Goal: Task Accomplishment & Management: Use online tool/utility

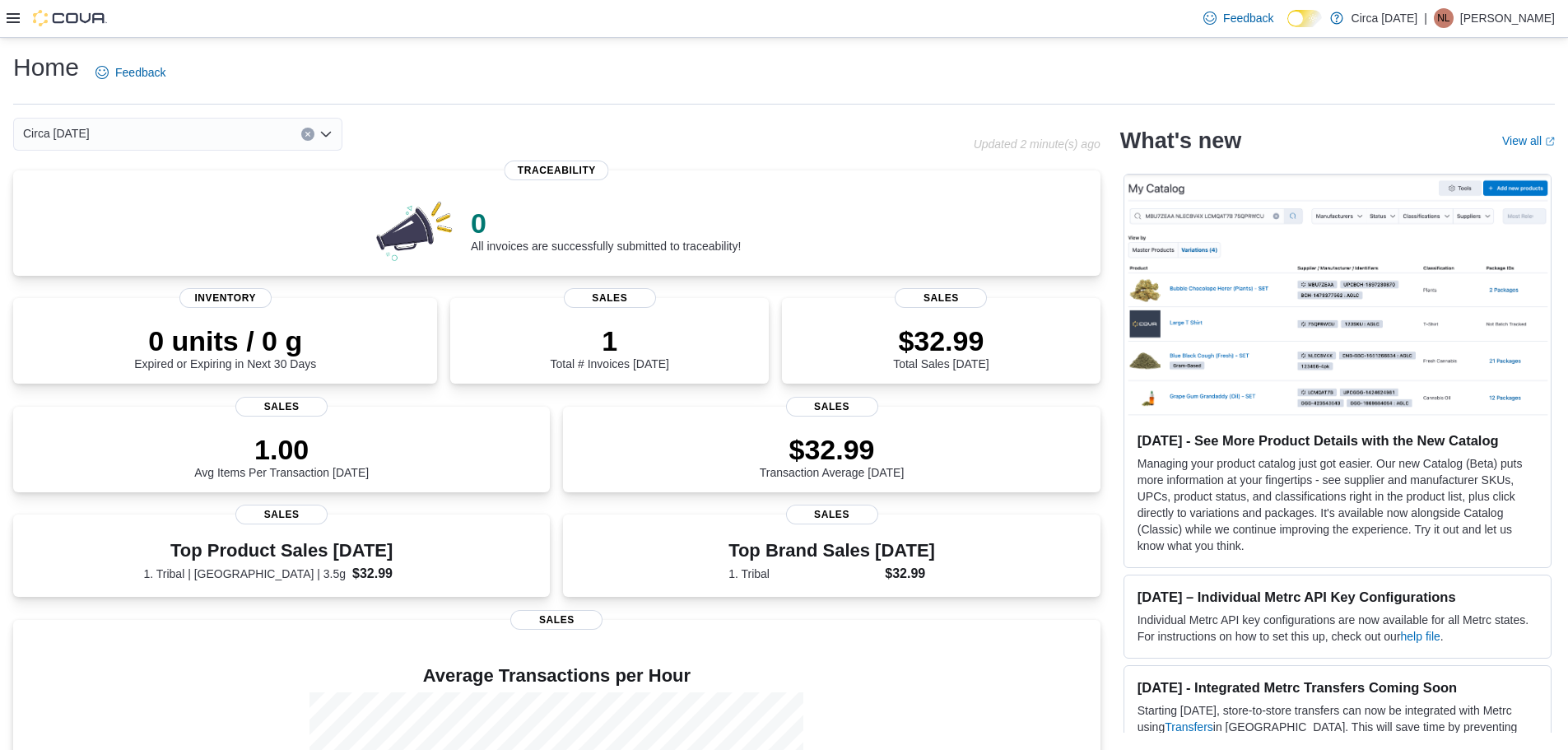
click at [13, 21] on icon at bounding box center [13, 18] width 14 height 14
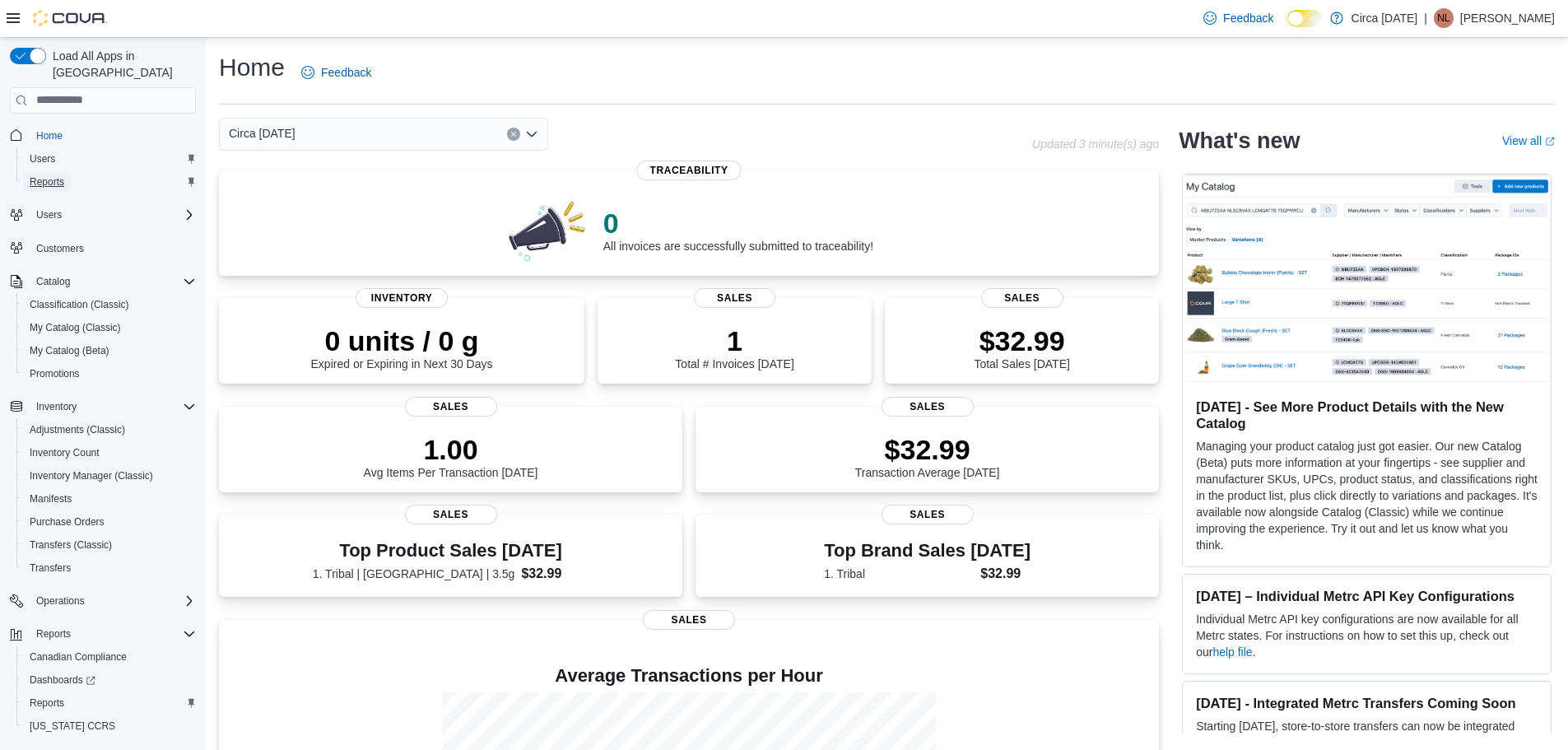
click at [50, 175] on span "Reports" at bounding box center [47, 182] width 34 height 14
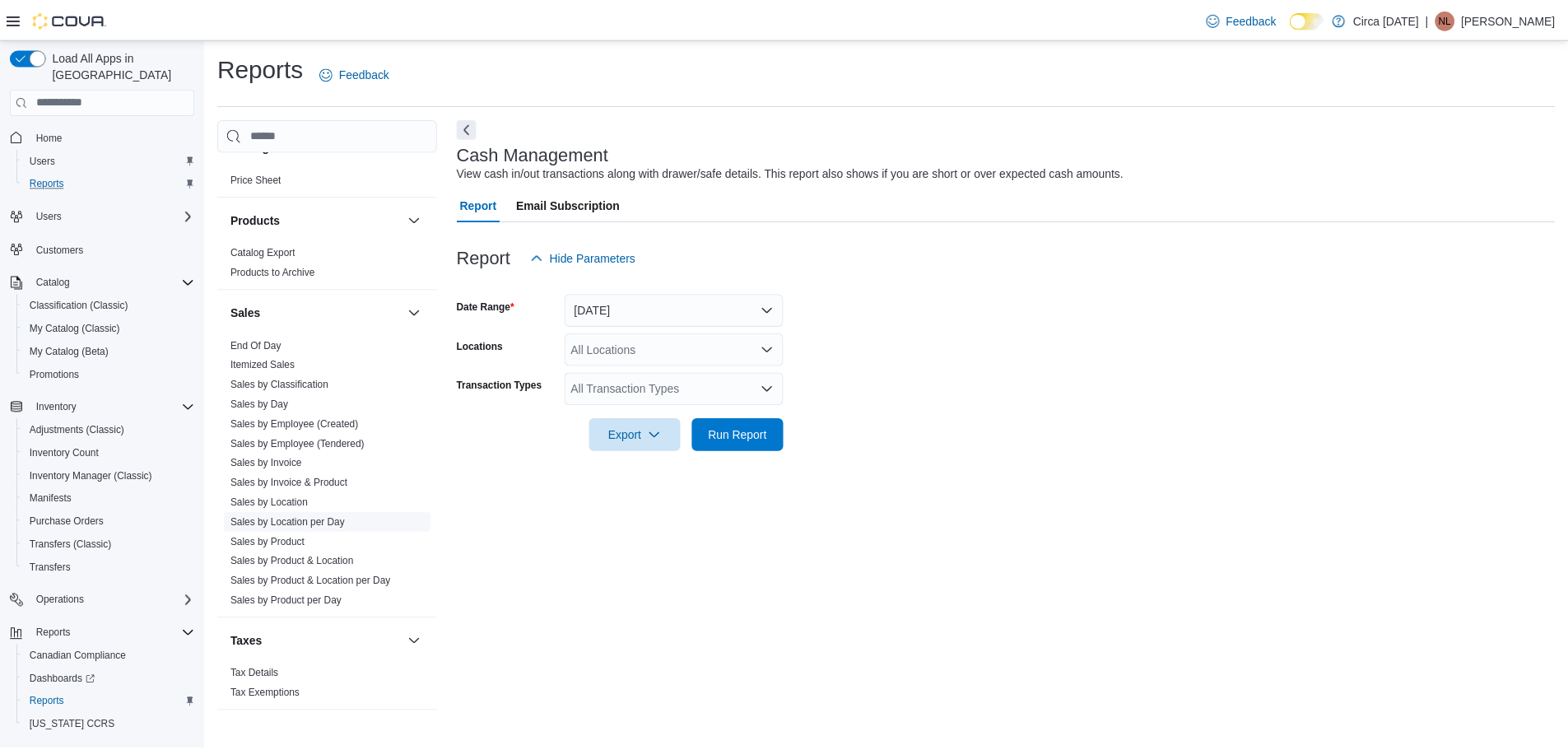
scroll to position [1026, 0]
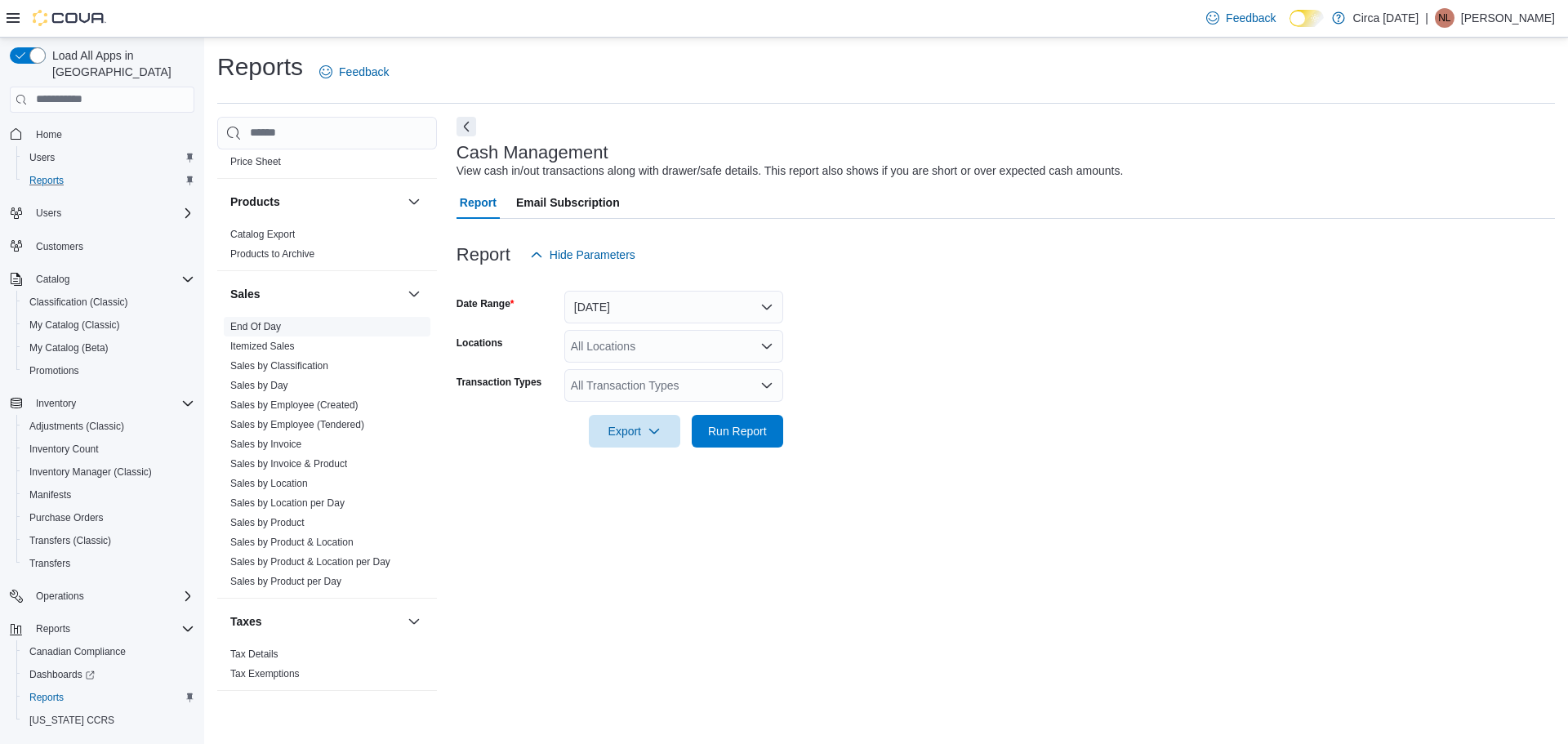
click at [278, 325] on link "End Of Day" at bounding box center [255, 326] width 51 height 12
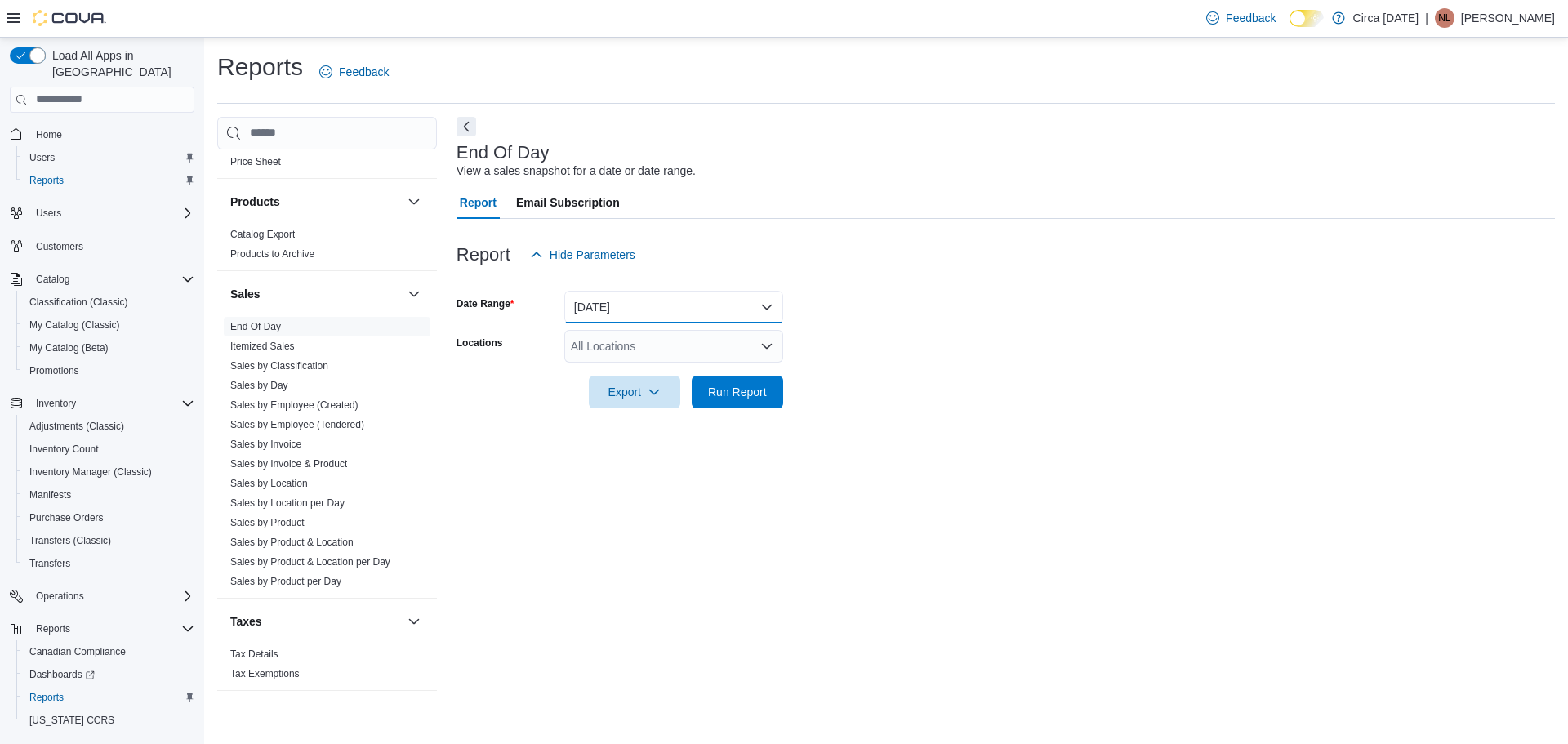
drag, startPoint x: 589, startPoint y: 304, endPoint x: 607, endPoint y: 313, distance: 20.1
click at [593, 302] on button "Today" at bounding box center [674, 307] width 219 height 32
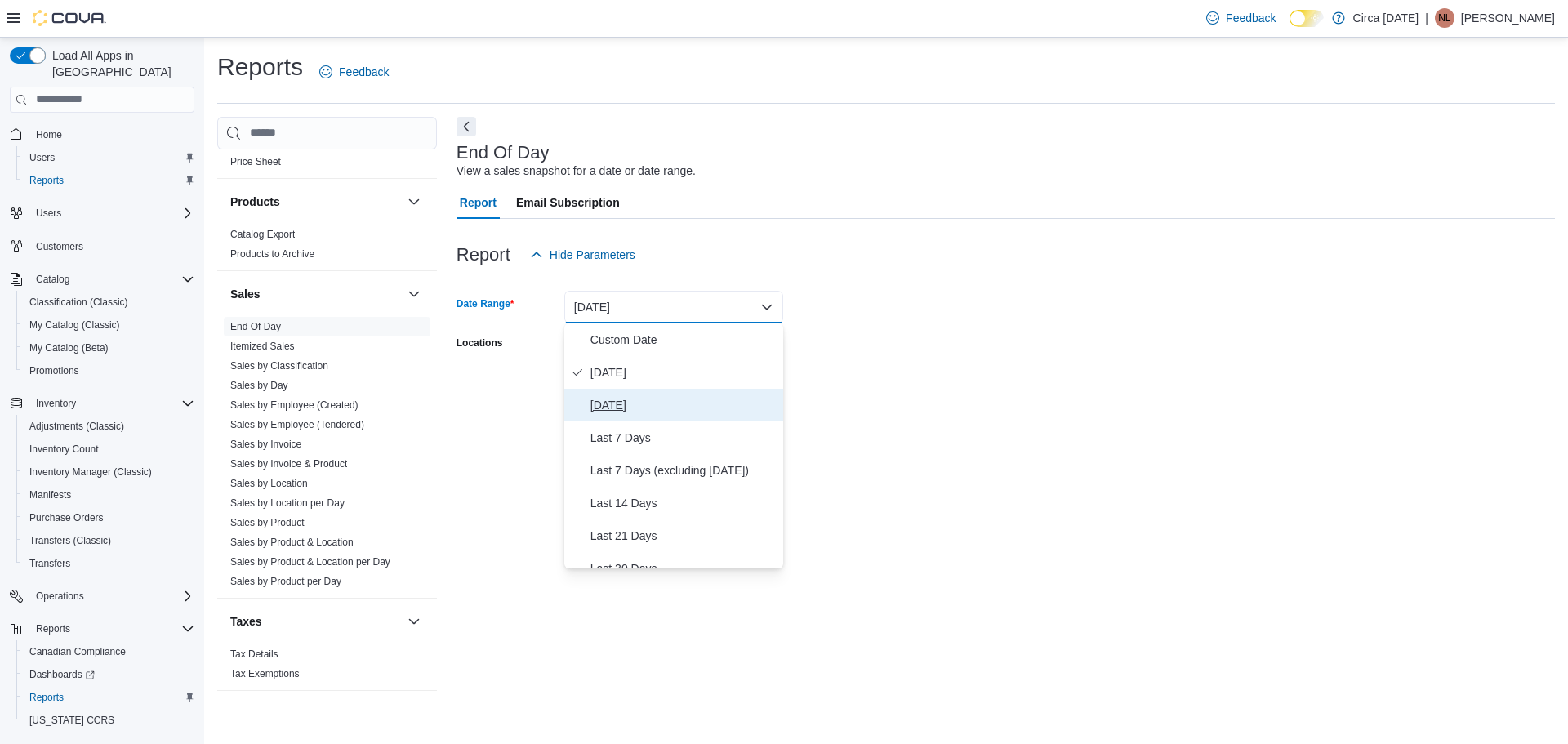
click at [627, 404] on span "Yesterday" at bounding box center [684, 405] width 186 height 20
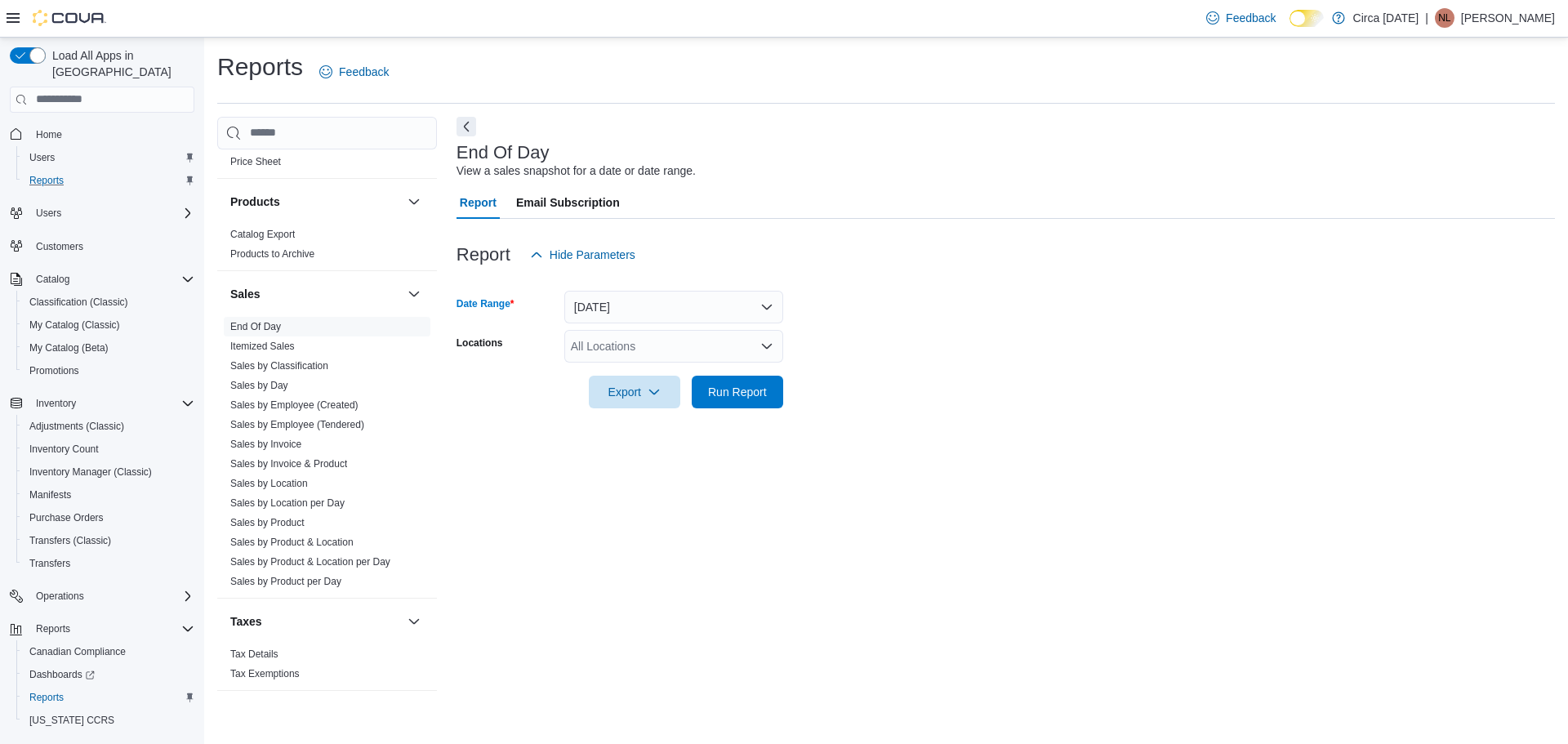
click at [601, 350] on div "All Locations" at bounding box center [674, 346] width 219 height 32
click at [607, 396] on span "Circa 1818" at bounding box center [633, 398] width 66 height 16
drag, startPoint x: 1029, startPoint y: 343, endPoint x: 852, endPoint y: 393, distance: 183.9
click at [1028, 344] on form "Date Range Yesterday Locations Circa 1818 Export Run Report" at bounding box center [1005, 340] width 1098 height 137
click at [746, 394] on span "Run Report" at bounding box center [737, 391] width 59 height 16
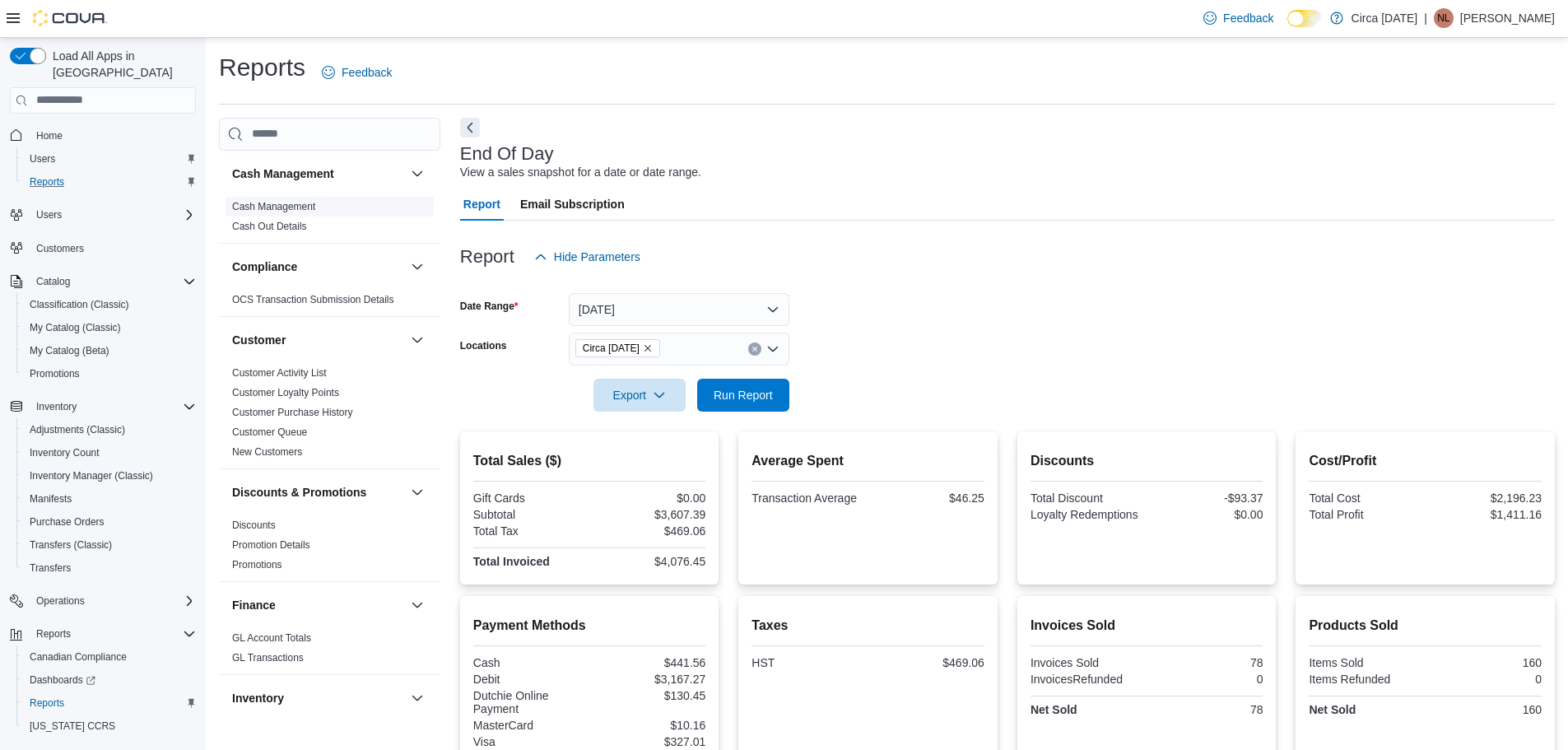
click at [307, 208] on link "Cash Management" at bounding box center [274, 206] width 83 height 12
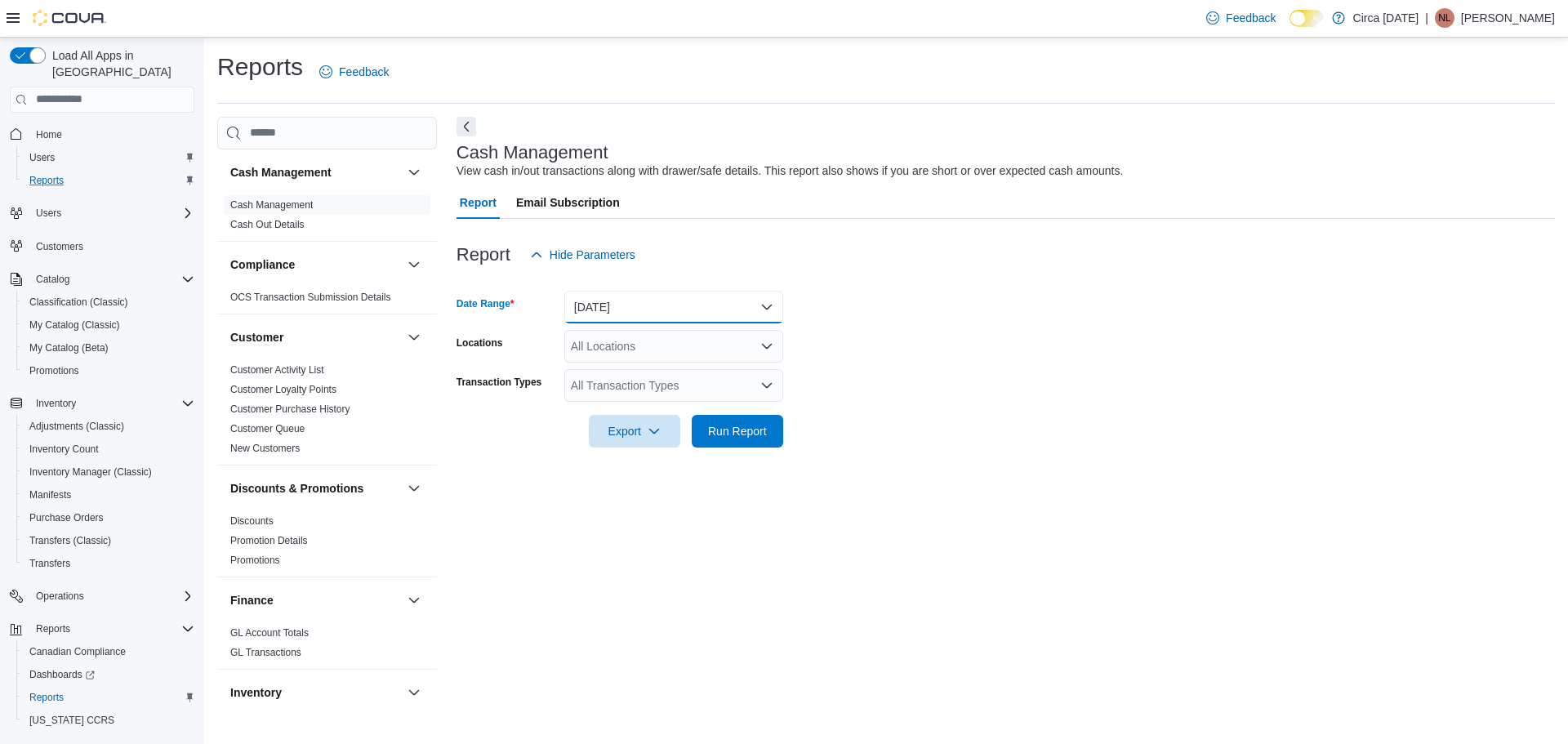
click at [602, 309] on button "Today" at bounding box center [674, 307] width 219 height 32
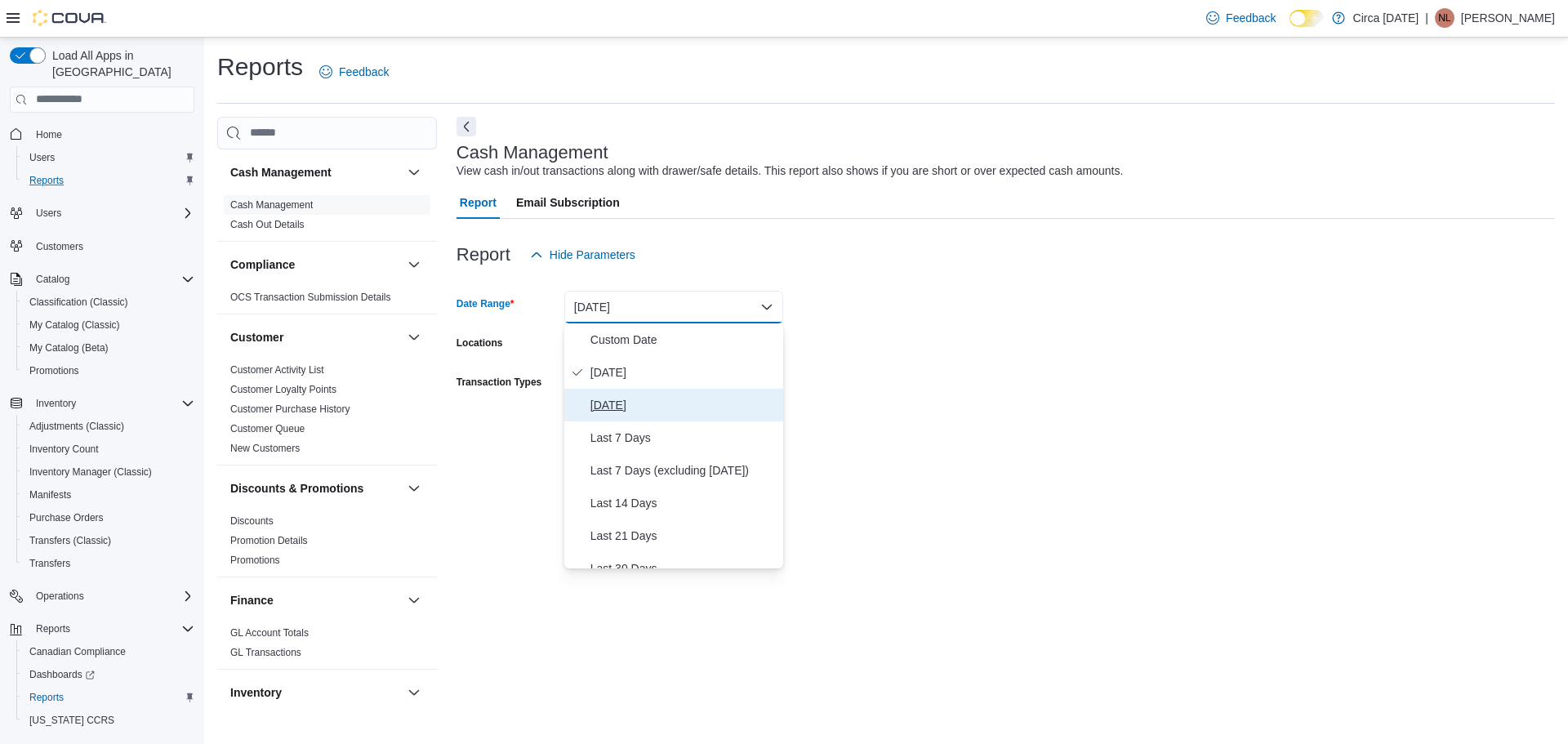
click at [634, 402] on span "Yesterday" at bounding box center [684, 405] width 186 height 20
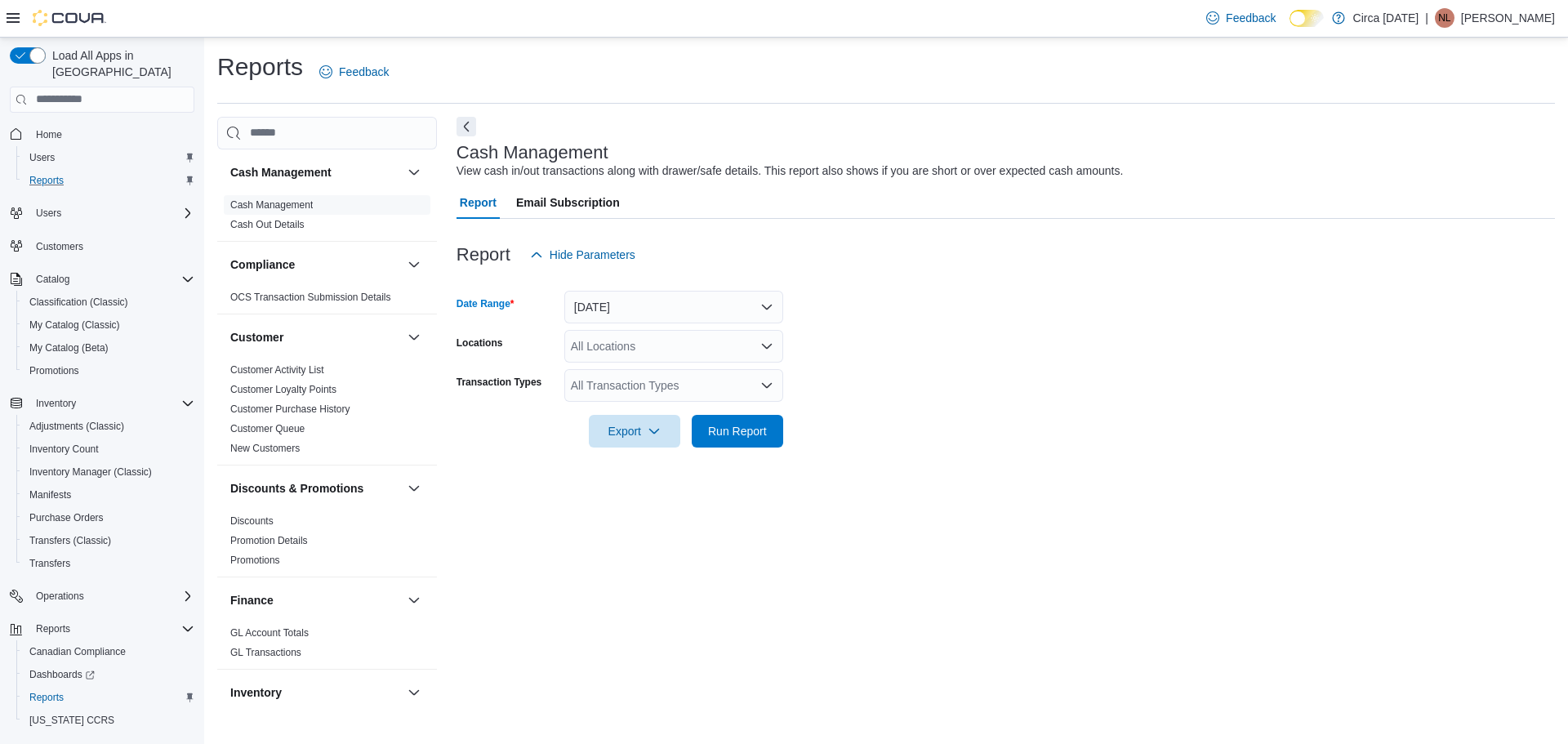
click at [668, 348] on div "All Locations" at bounding box center [674, 346] width 219 height 32
click at [627, 397] on span "Circa 1818" at bounding box center [633, 398] width 66 height 16
click at [1009, 337] on form "Date Range Yesterday Locations Circa 1818 Combo box. Selected. Circa 1818. Pres…" at bounding box center [1005, 359] width 1098 height 177
click at [641, 385] on div "All Transaction Types" at bounding box center [674, 385] width 219 height 32
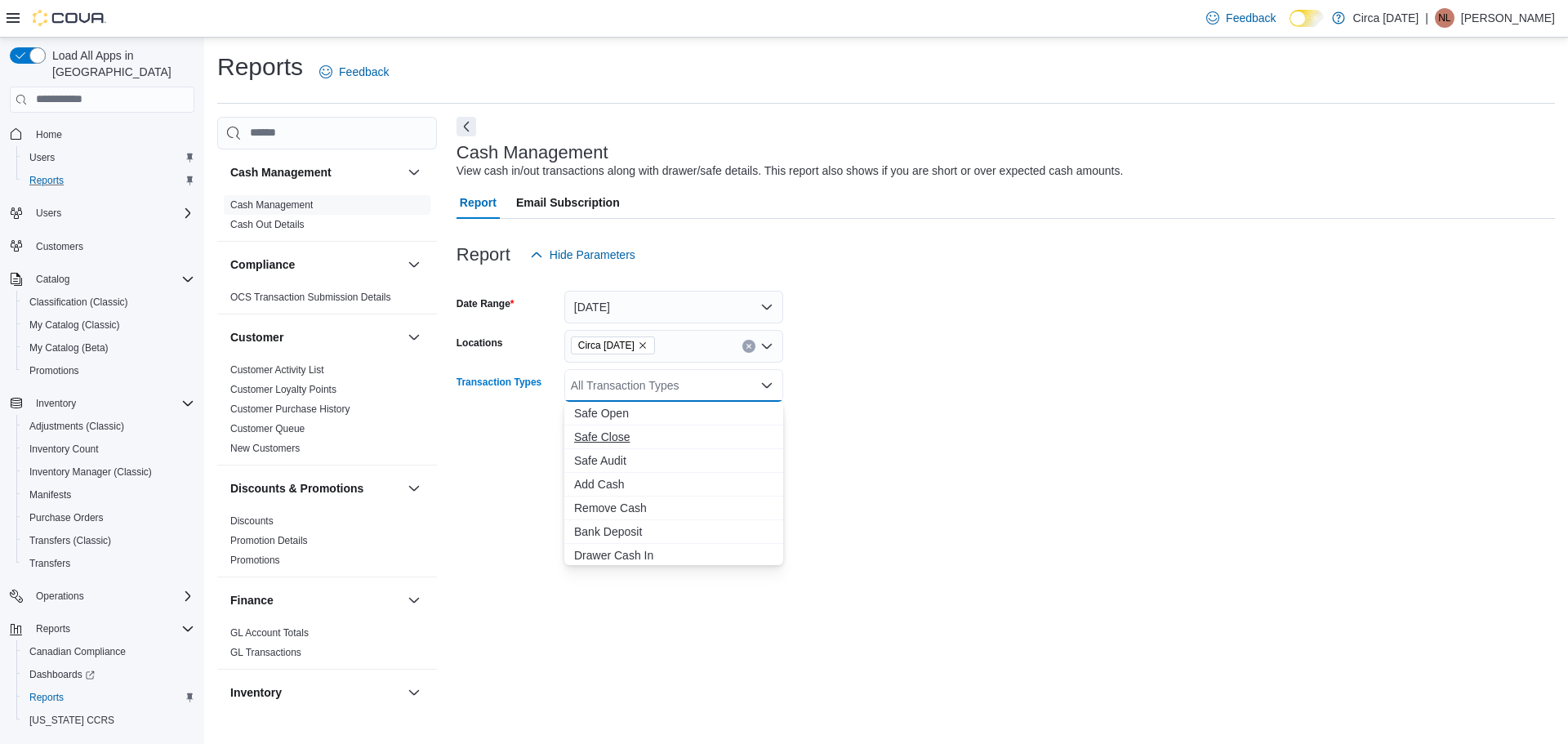
click at [597, 434] on span "Safe Close" at bounding box center [674, 437] width 199 height 16
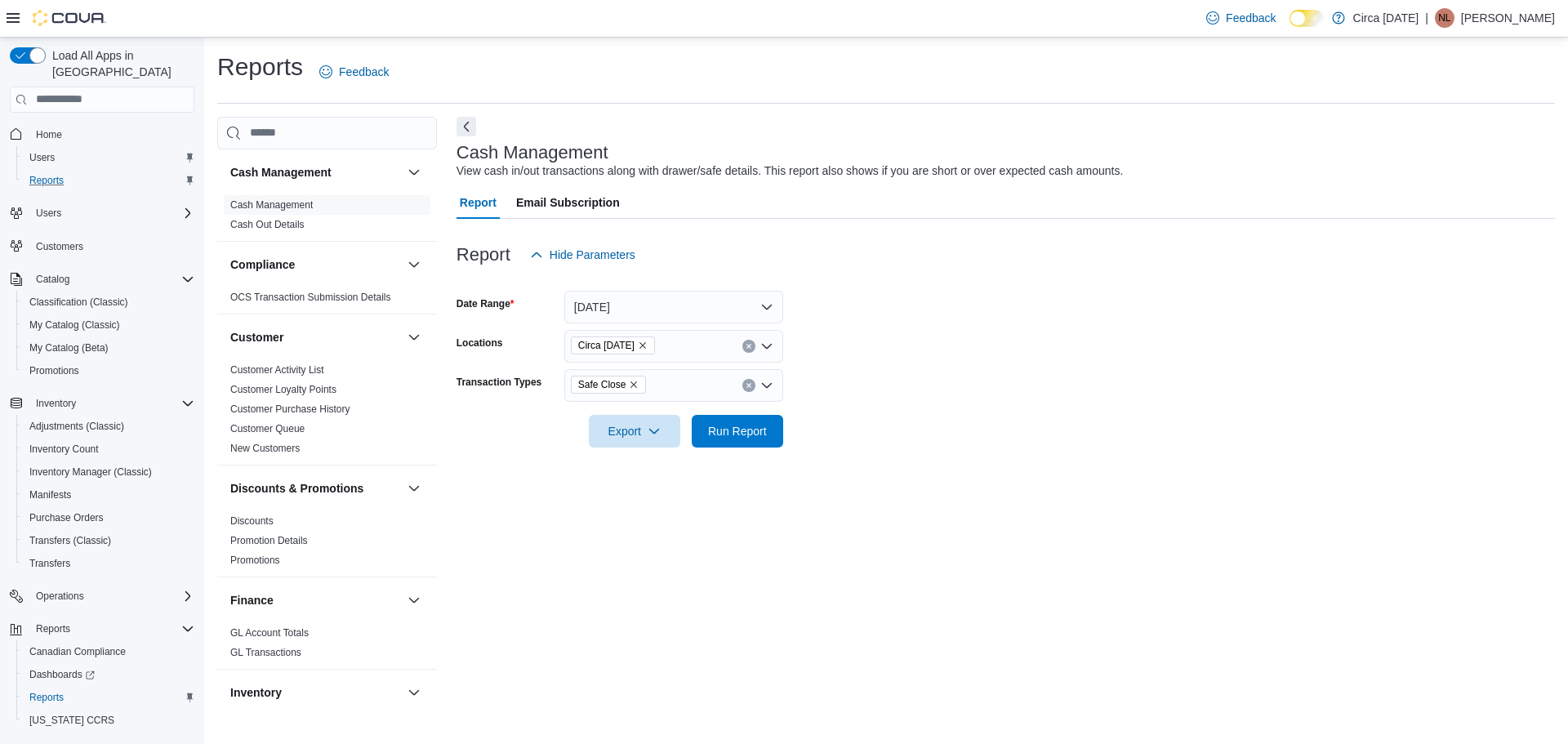
click at [981, 350] on form "Date Range Yesterday Locations Circa 1818 Transaction Types Safe Close Export R…" at bounding box center [1005, 359] width 1098 height 177
click at [738, 428] on span "Run Report" at bounding box center [737, 430] width 59 height 16
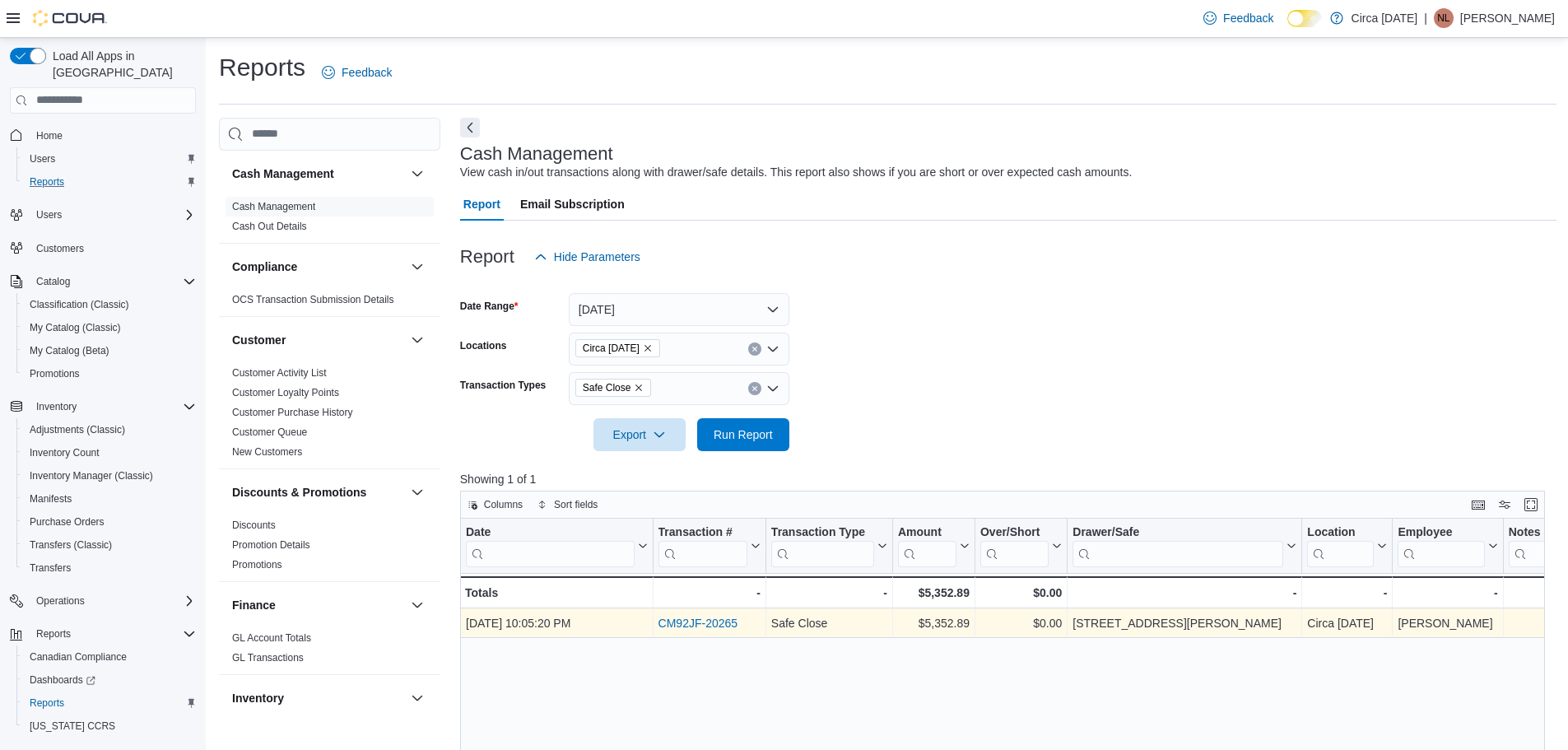
click at [705, 624] on link "CM92JF-20265" at bounding box center [697, 623] width 79 height 14
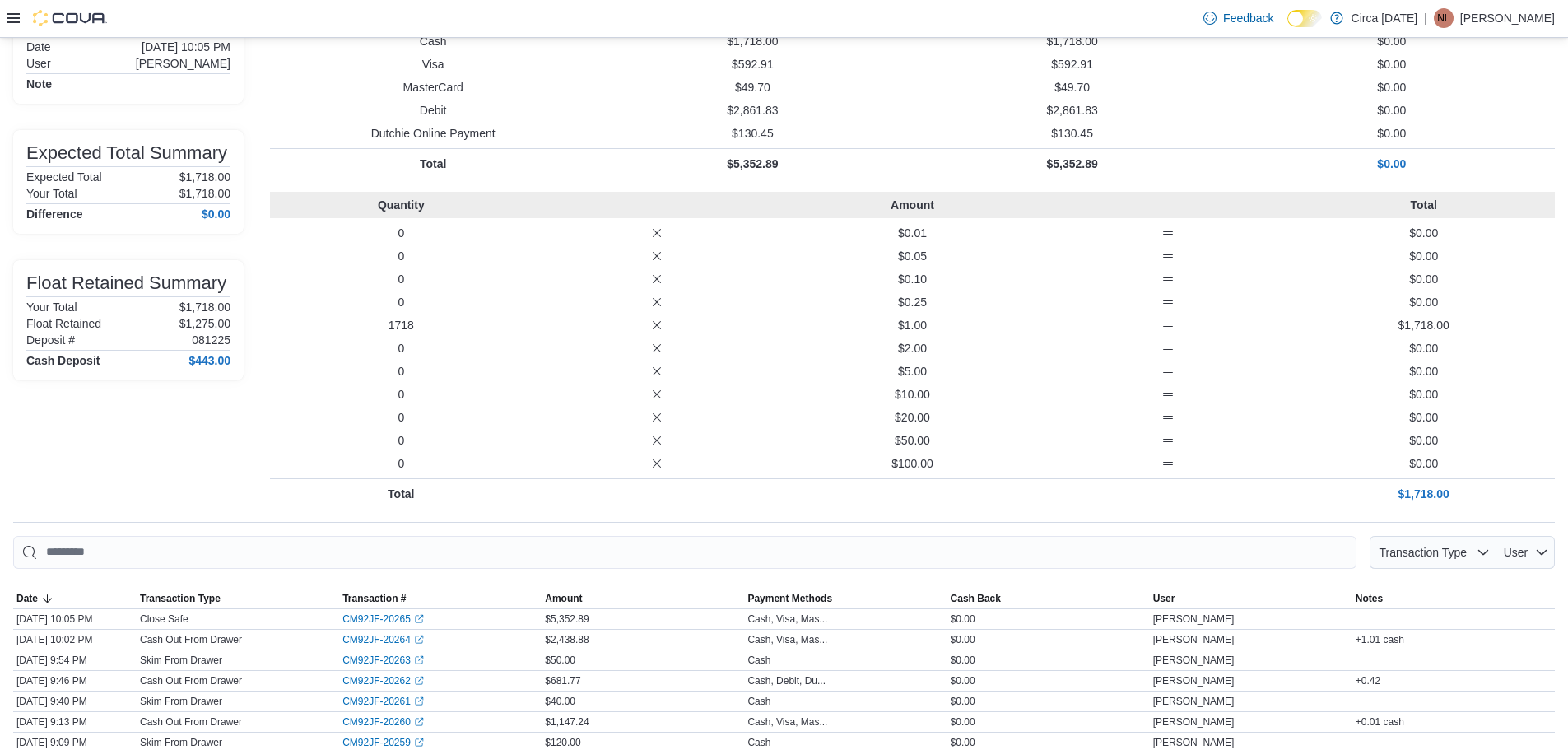
scroll to position [267, 0]
